Goal: Task Accomplishment & Management: Complete application form

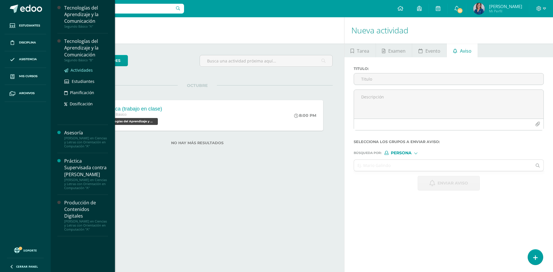
click at [71, 73] on span "Actividades" at bounding box center [82, 69] width 22 height 5
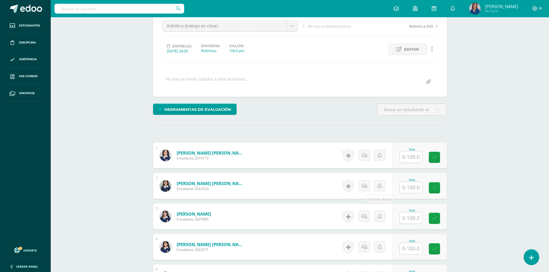
scroll to position [58, 0]
click at [408, 190] on input "text" at bounding box center [413, 188] width 23 height 12
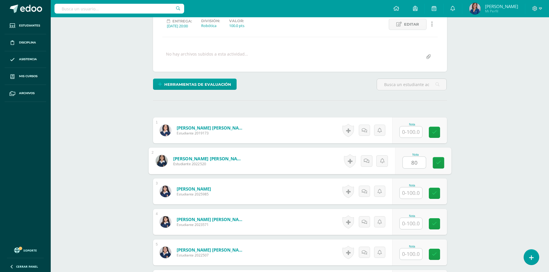
scroll to position [173, 0]
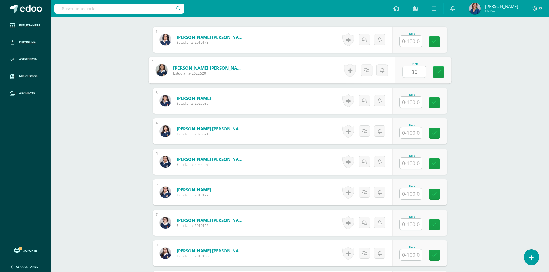
type input "80"
click at [406, 225] on input "text" at bounding box center [410, 224] width 22 height 11
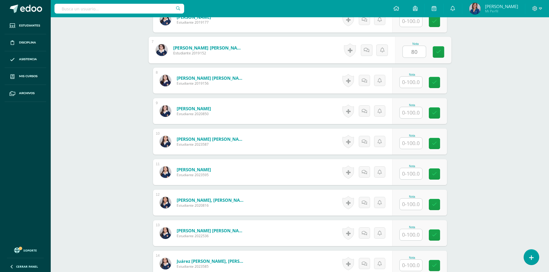
scroll to position [347, 0]
type input "80"
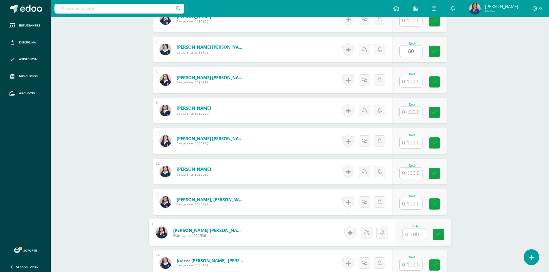
click at [408, 233] on input "text" at bounding box center [413, 235] width 23 height 12
type input "80"
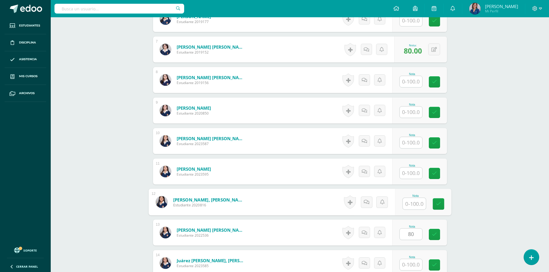
click at [411, 202] on input "text" at bounding box center [413, 204] width 23 height 12
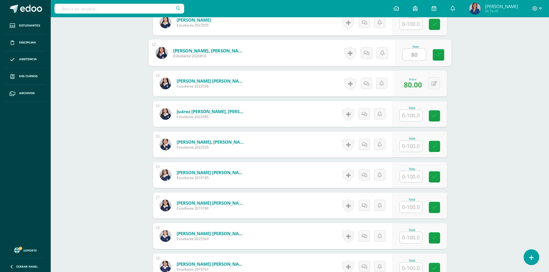
scroll to position [548, 0]
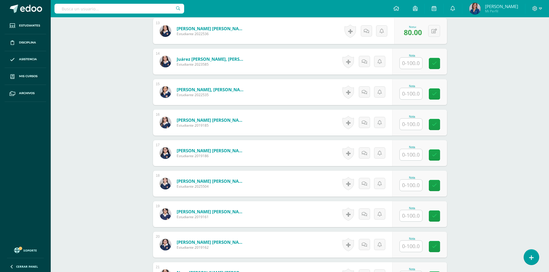
type input "80"
click at [410, 217] on input "text" at bounding box center [410, 215] width 22 height 11
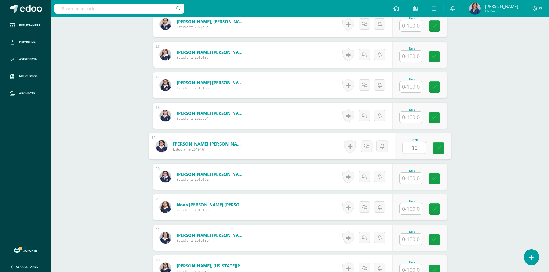
scroll to position [635, 0]
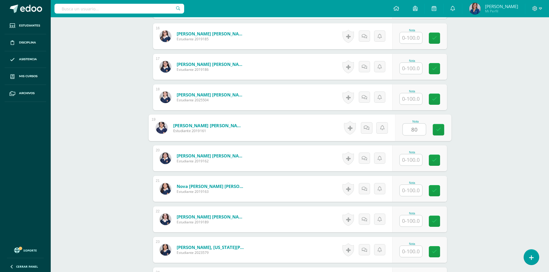
type input "80"
click at [409, 189] on input "text" at bounding box center [413, 191] width 23 height 12
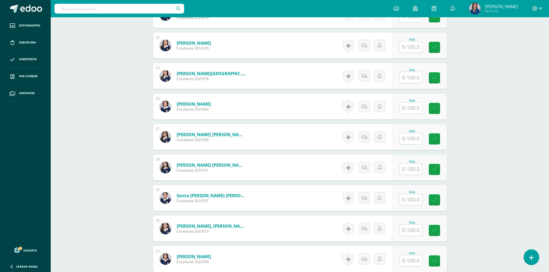
scroll to position [966, 0]
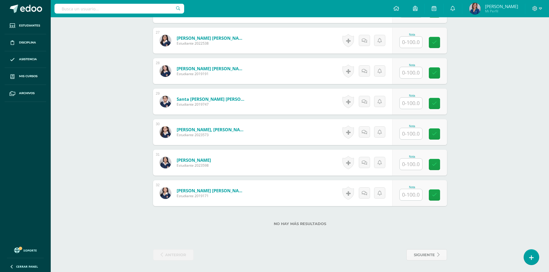
type input "80"
click at [411, 105] on input "text" at bounding box center [413, 104] width 23 height 12
type input "80"
click at [409, 131] on input "text" at bounding box center [413, 134] width 23 height 12
type input "100"
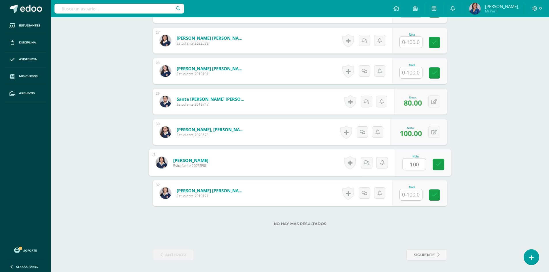
type input "100"
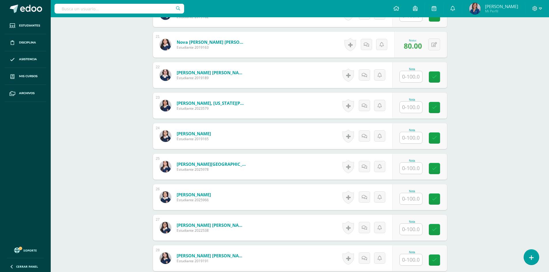
scroll to position [765, 0]
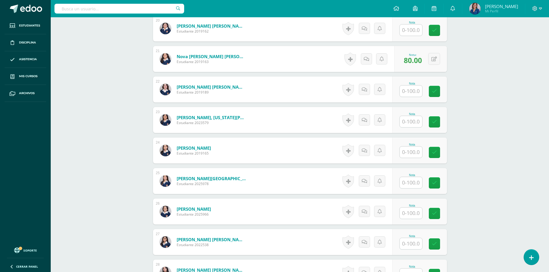
click at [405, 91] on input "text" at bounding box center [410, 91] width 22 height 11
type input "100"
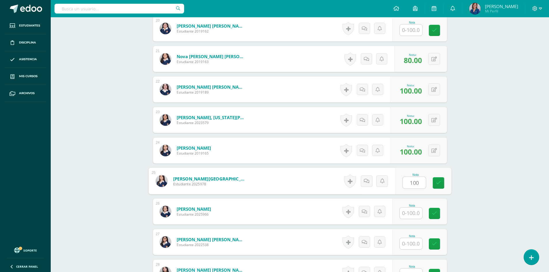
type input "100"
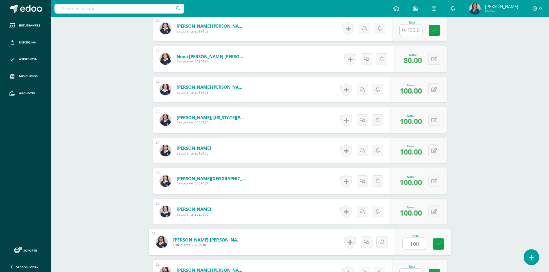
type input "100"
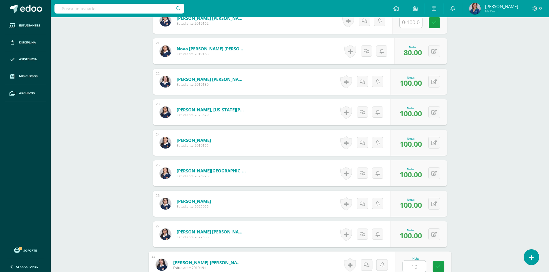
type input "100"
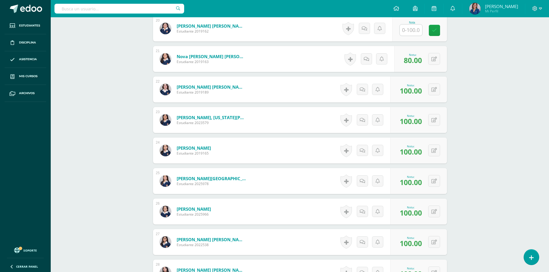
scroll to position [715, 0]
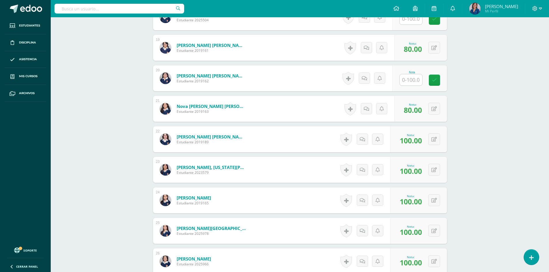
click at [407, 80] on input "text" at bounding box center [410, 79] width 22 height 11
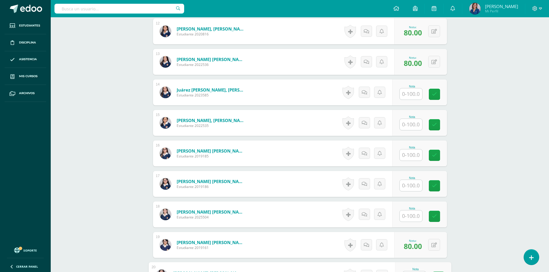
scroll to position [571, 0]
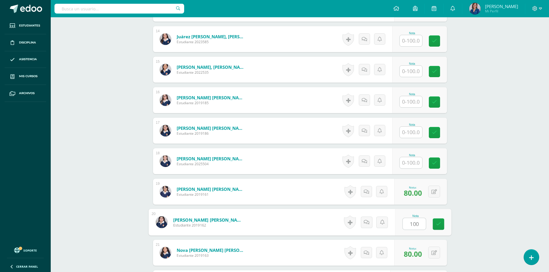
type input "100"
click at [410, 42] on input "text" at bounding box center [410, 40] width 22 height 11
type input "100"
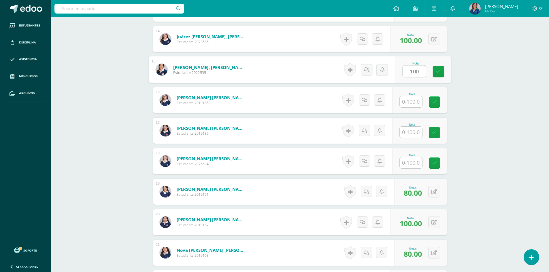
type input "100"
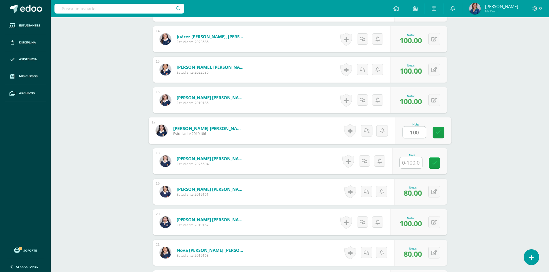
type input "100"
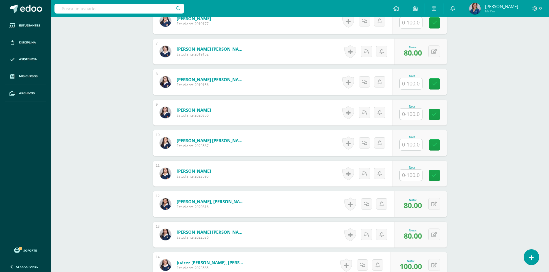
scroll to position [340, 0]
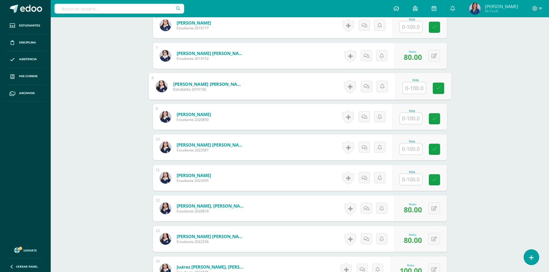
click at [413, 89] on input "text" at bounding box center [413, 88] width 23 height 12
type input "100"
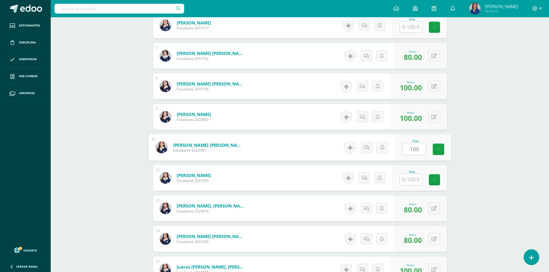
type input "100"
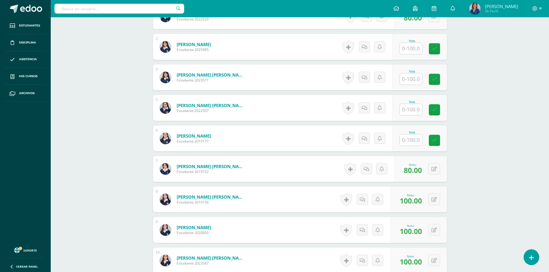
scroll to position [196, 0]
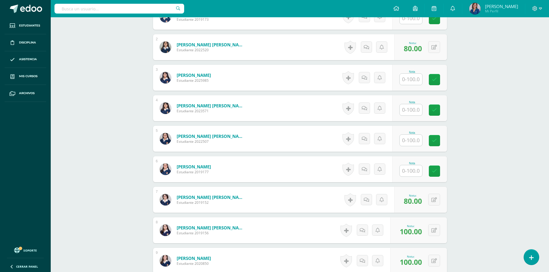
drag, startPoint x: 414, startPoint y: 87, endPoint x: 417, endPoint y: 82, distance: 5.7
click at [415, 87] on div "Nota" at bounding box center [419, 78] width 55 height 26
click at [418, 80] on input "text" at bounding box center [410, 79] width 22 height 11
type input "100"
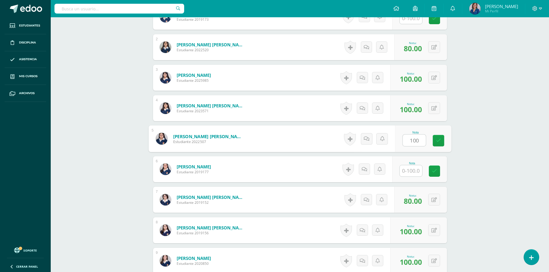
type input "100"
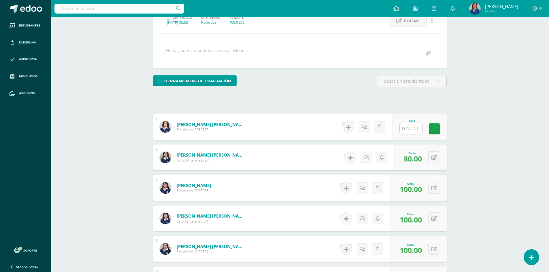
scroll to position [81, 0]
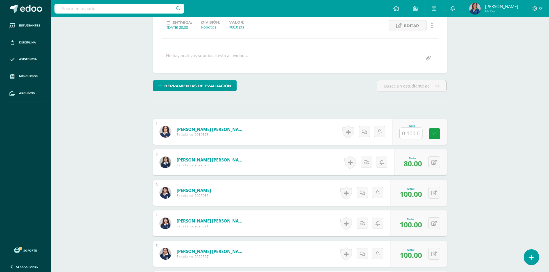
click at [409, 134] on input "text" at bounding box center [410, 133] width 22 height 11
type input "100"
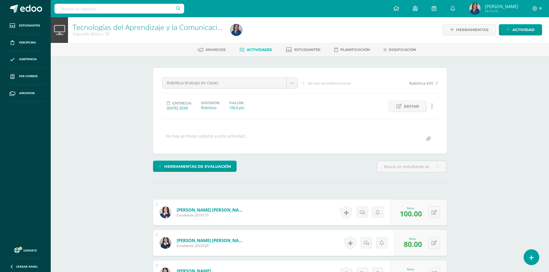
scroll to position [0, 0]
click at [251, 50] on span "Actividades" at bounding box center [259, 50] width 25 height 4
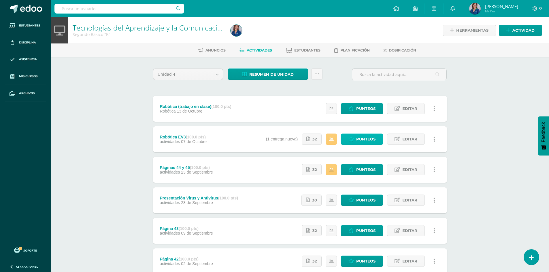
click at [362, 139] on span "Punteos" at bounding box center [365, 139] width 19 height 11
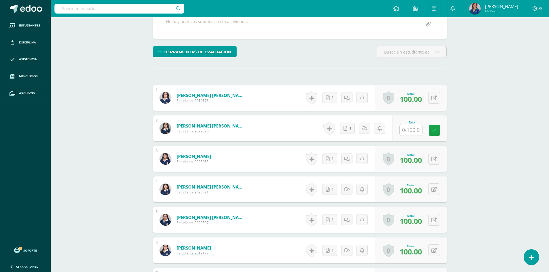
scroll to position [115, 0]
click at [348, 132] on link "1" at bounding box center [347, 127] width 15 height 11
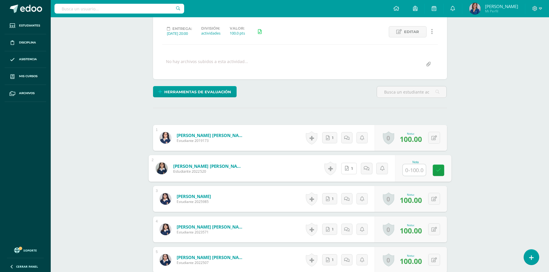
scroll to position [0, 0]
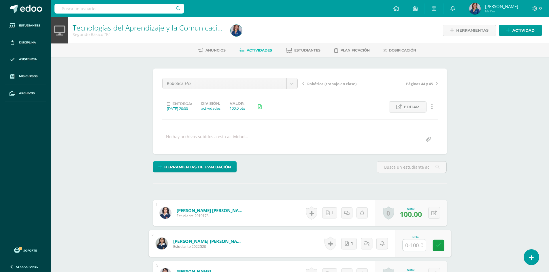
click at [255, 48] on link "Actividades" at bounding box center [255, 50] width 33 height 9
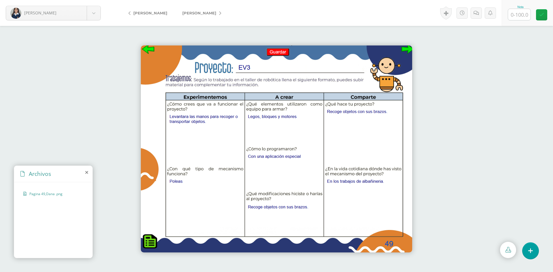
click at [524, 15] on input "text" at bounding box center [519, 14] width 22 height 11
type input "100"
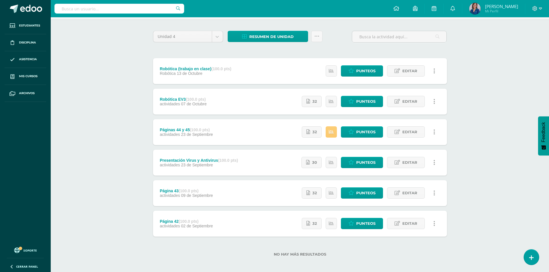
scroll to position [41, 0]
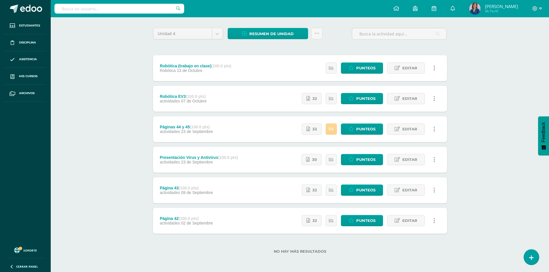
click at [331, 126] on link at bounding box center [330, 129] width 11 height 11
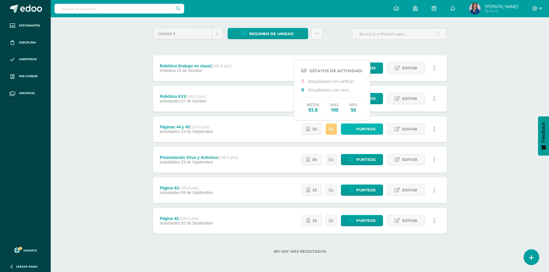
click at [354, 128] on icon at bounding box center [350, 129] width 5 height 5
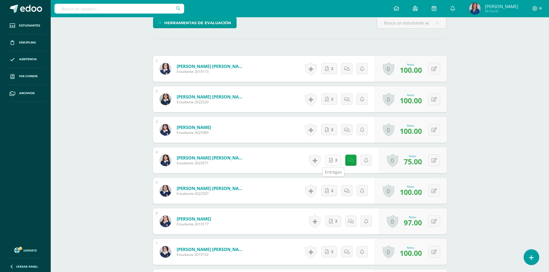
scroll to position [145, 0]
click at [333, 161] on link "2" at bounding box center [333, 159] width 16 height 11
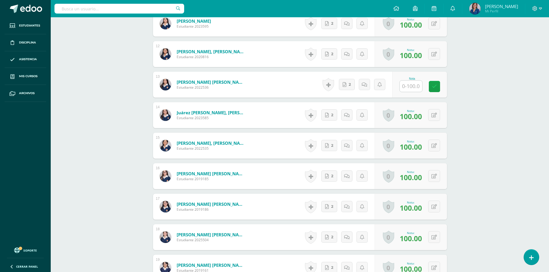
scroll to position [492, 0]
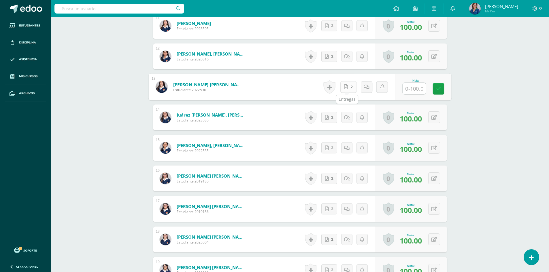
click at [347, 86] on link "2" at bounding box center [348, 87] width 16 height 12
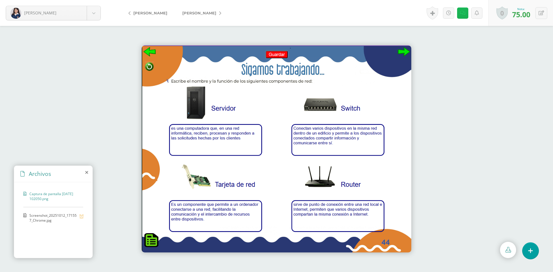
click at [461, 11] on icon at bounding box center [462, 13] width 5 height 5
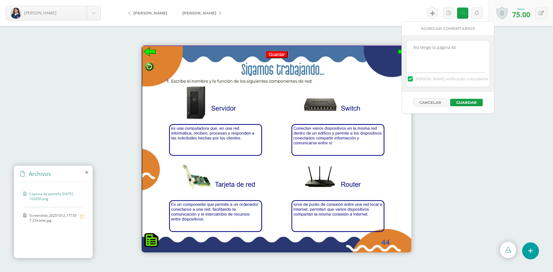
click at [47, 217] on span "Screenshot_20251012_171557_Chrome.jpg" at bounding box center [52, 218] width 47 height 10
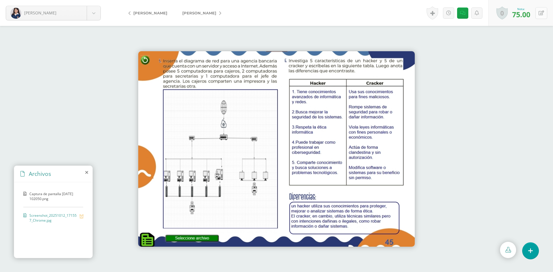
click at [542, 14] on icon at bounding box center [541, 13] width 5 height 5
type input "100"
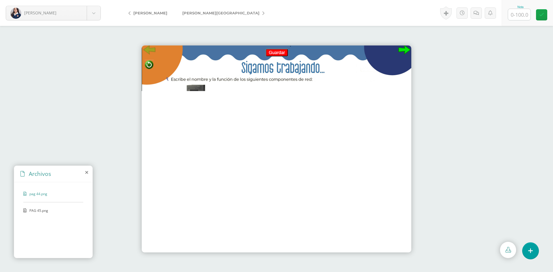
click at [38, 212] on span "PAG 45.png" at bounding box center [52, 210] width 47 height 5
